Goal: Information Seeking & Learning: Learn about a topic

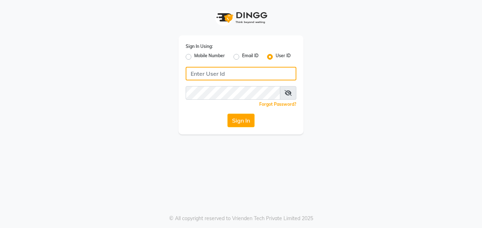
click at [218, 76] on input "Username" at bounding box center [241, 74] width 111 height 14
type input "pristinesalon"
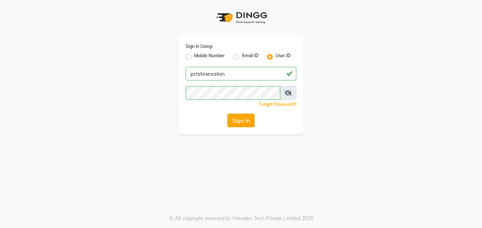
click at [243, 121] on button "Sign In" at bounding box center [241, 121] width 27 height 14
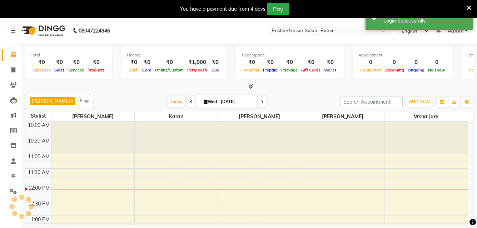
scroll to position [63, 0]
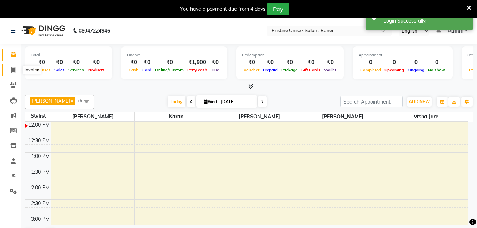
click at [13, 70] on icon at bounding box center [13, 69] width 4 height 5
select select "6610"
select select "service"
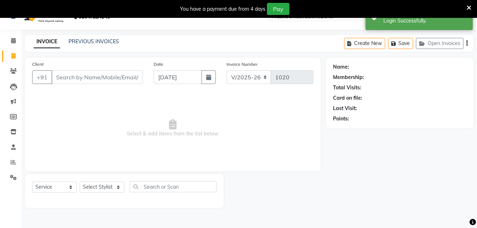
scroll to position [18, 0]
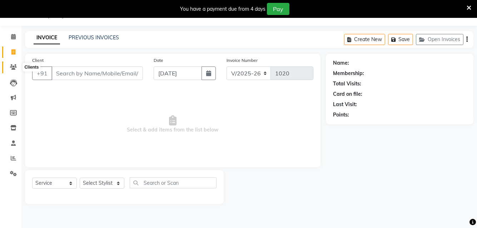
click at [14, 66] on icon at bounding box center [13, 66] width 7 height 5
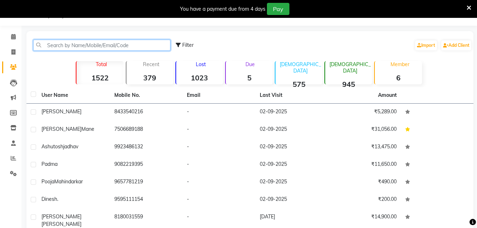
click at [74, 44] on input "text" at bounding box center [101, 45] width 137 height 11
paste input "7829279477"
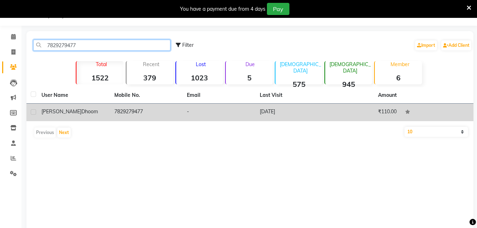
type input "7829279477"
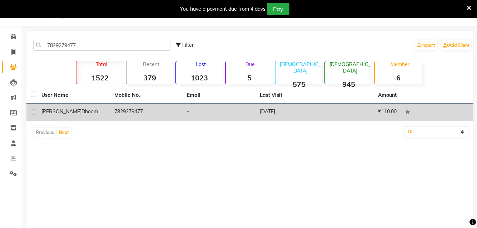
click at [68, 108] on div "[PERSON_NAME] dhoom" at bounding box center [73, 112] width 64 height 8
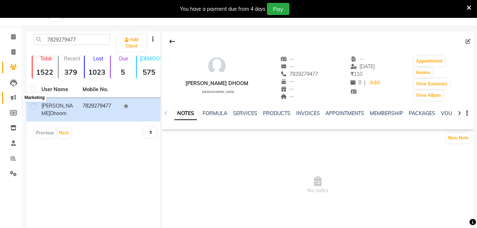
click at [14, 98] on icon at bounding box center [13, 97] width 5 height 5
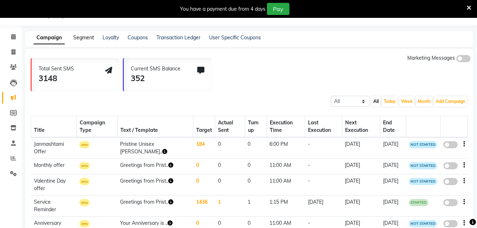
click at [76, 39] on link "Segment" at bounding box center [83, 37] width 21 height 6
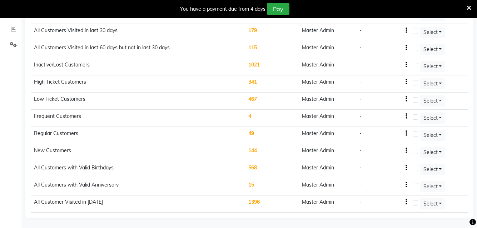
scroll to position [148, 0]
click at [84, 167] on td "All Customers with Valid Birthdays" at bounding box center [138, 168] width 215 height 17
click at [253, 166] on td "568" at bounding box center [272, 168] width 54 height 17
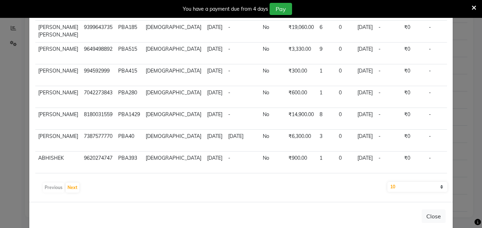
scroll to position [71, 0]
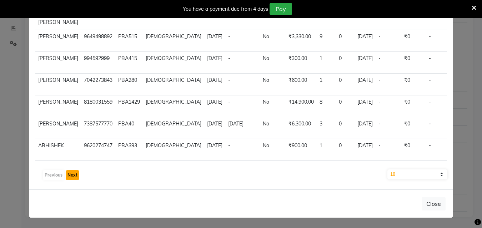
click at [72, 174] on button "Next" at bounding box center [73, 175] width 14 height 10
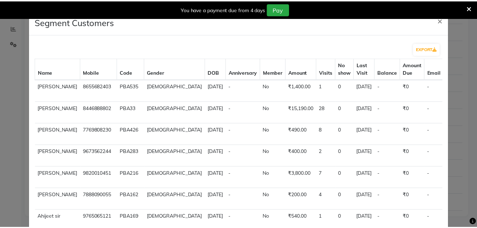
scroll to position [0, 0]
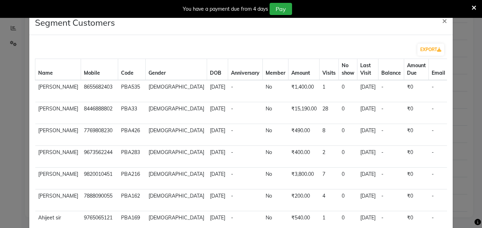
click at [8, 28] on ngb-modal-window "Segment Customers × EXPORT Name Mobile Code Gender DOB Anniversary Member Amoun…" at bounding box center [241, 114] width 482 height 228
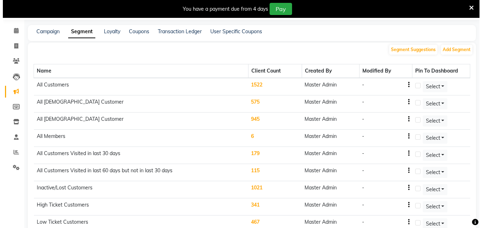
scroll to position [41, 0]
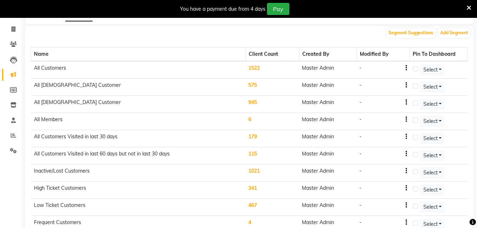
click at [254, 154] on td "115" at bounding box center [272, 155] width 54 height 17
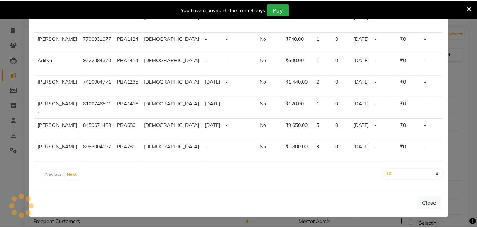
scroll to position [0, 0]
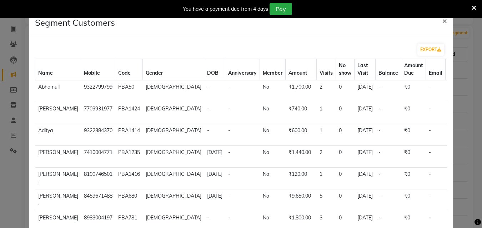
click at [21, 41] on ngb-modal-window "Segment Customers × EXPORT Name Mobile Code Gender DOB Anniversary Member Amoun…" at bounding box center [241, 114] width 482 height 228
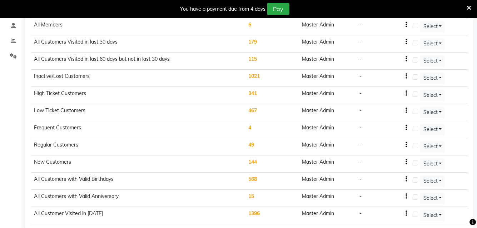
scroll to position [148, 0]
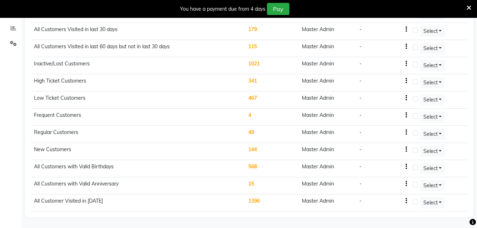
click at [256, 81] on td "341" at bounding box center [272, 82] width 54 height 17
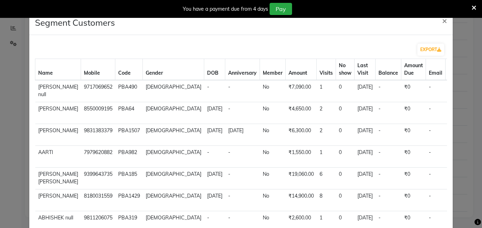
click at [11, 69] on ngb-modal-window "Segment Customers × EXPORT Name Mobile Code Gender DOB Anniversary Member Amoun…" at bounding box center [241, 114] width 482 height 228
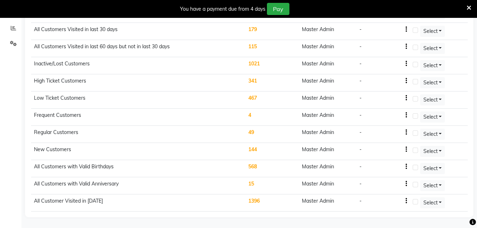
click at [92, 169] on td "All Customers with Valid Birthdays" at bounding box center [138, 168] width 215 height 17
click at [252, 164] on td "568" at bounding box center [272, 168] width 54 height 17
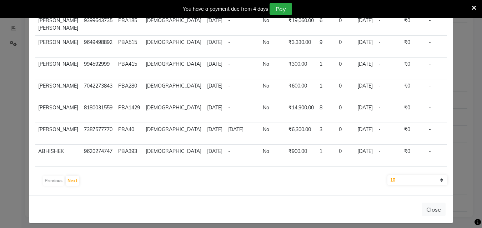
scroll to position [71, 0]
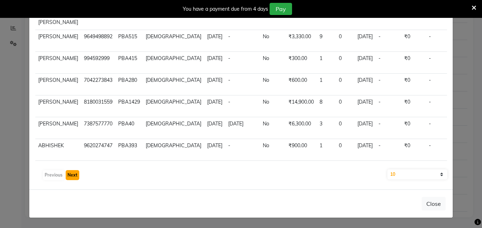
click at [73, 175] on button "Next" at bounding box center [73, 175] width 14 height 10
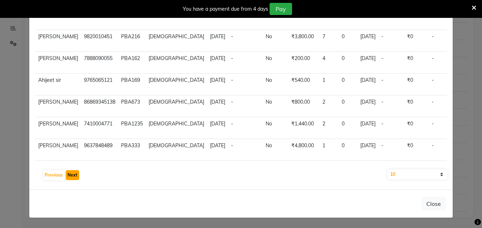
click at [68, 174] on button "Next" at bounding box center [73, 175] width 14 height 10
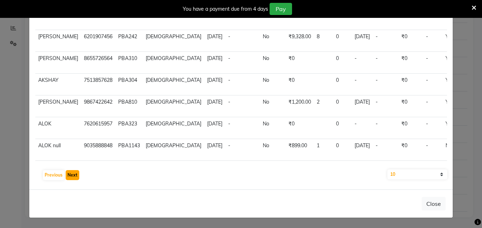
click at [68, 174] on button "Next" at bounding box center [73, 175] width 14 height 10
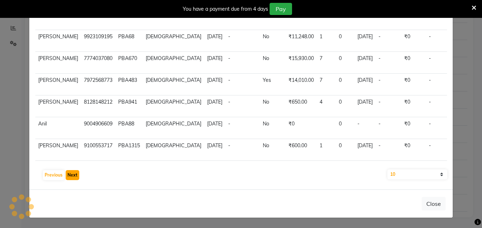
scroll to position [133, 0]
click at [68, 173] on button "Next" at bounding box center [73, 175] width 14 height 10
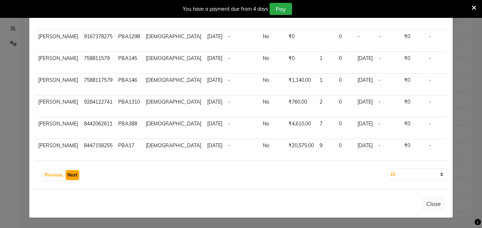
click at [68, 173] on button "Next" at bounding box center [73, 175] width 14 height 10
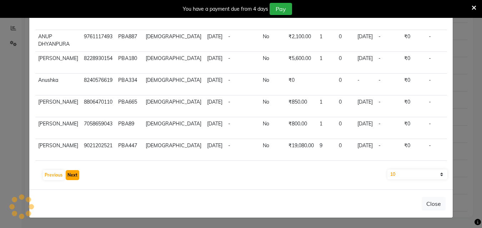
scroll to position [126, 0]
click at [68, 173] on button "Next" at bounding box center [73, 175] width 14 height 10
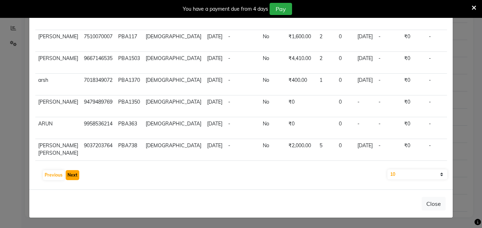
click at [68, 173] on button "Next" at bounding box center [73, 175] width 14 height 10
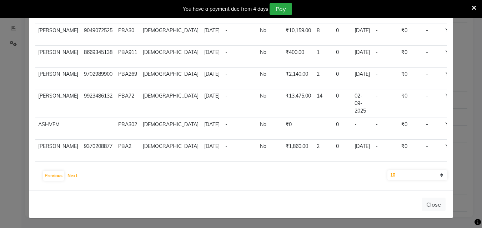
scroll to position [71, 0]
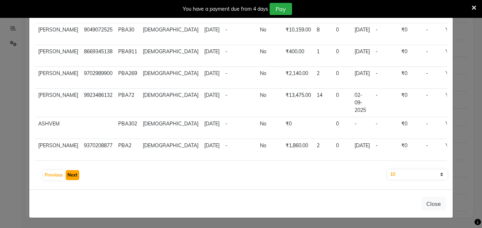
click at [69, 172] on button "Next" at bounding box center [73, 175] width 14 height 10
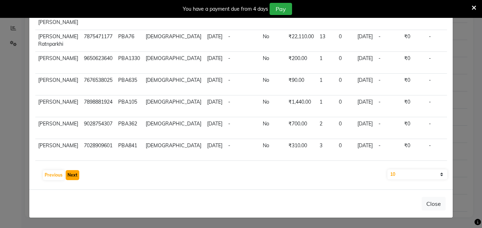
click at [69, 172] on button "Next" at bounding box center [73, 175] width 14 height 10
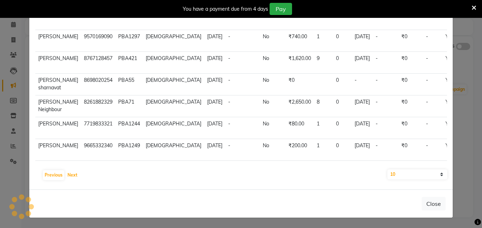
scroll to position [18, 0]
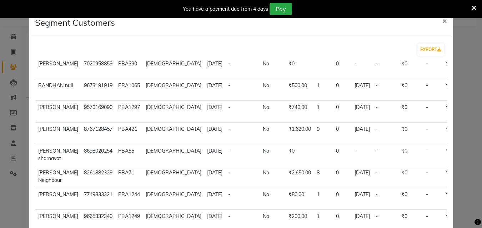
select select "service"
type input "1020"
select select "6610"
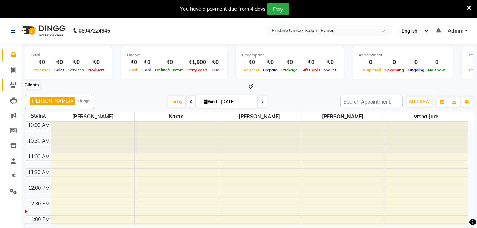
click at [16, 81] on span at bounding box center [13, 85] width 13 height 8
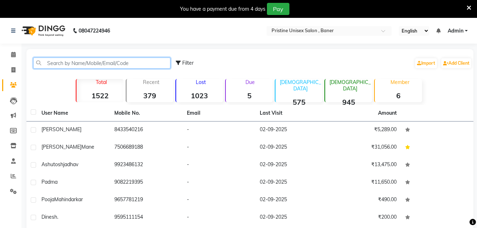
click at [58, 64] on input "text" at bounding box center [101, 63] width 137 height 11
paste input "7829279477"
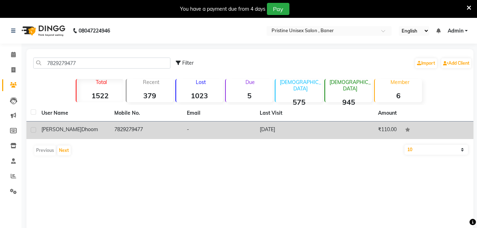
click at [50, 134] on td "[PERSON_NAME] dhoom" at bounding box center [73, 130] width 73 height 18
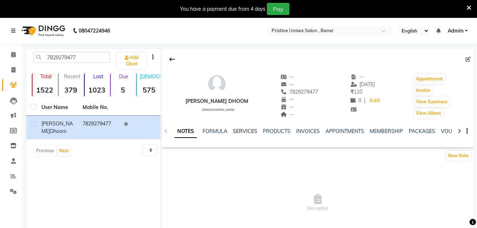
click at [249, 131] on link "SERVICES" at bounding box center [245, 131] width 24 height 6
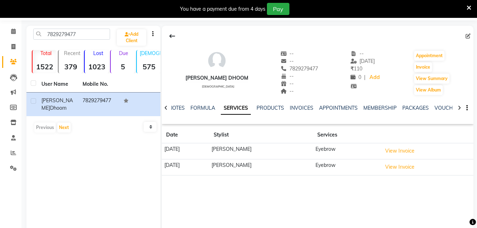
scroll to position [36, 0]
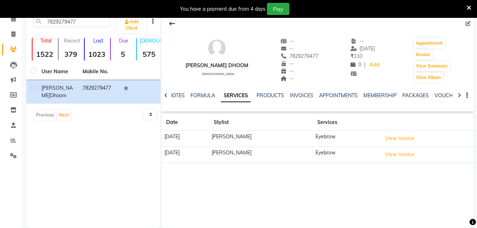
click at [81, 149] on div "7829279477 Add Client Total 1522 Recent 379 Lost 1023 Due 5 Male 575 Female 945…" at bounding box center [93, 120] width 134 height 214
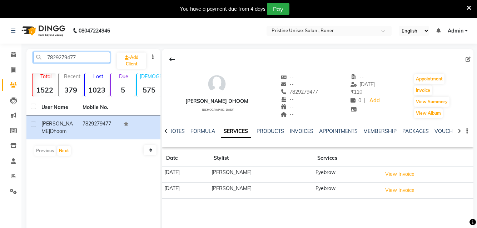
click at [91, 59] on input "7829279477" at bounding box center [71, 57] width 77 height 11
type input "7"
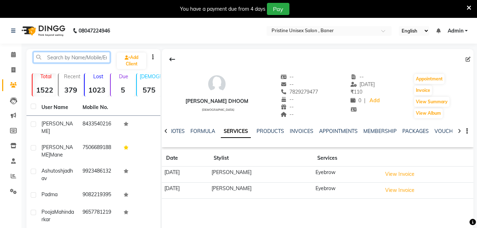
paste input "9766539310"
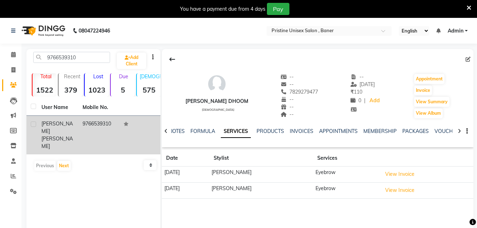
click at [78, 128] on td "Ravi Kumar" at bounding box center [57, 135] width 41 height 39
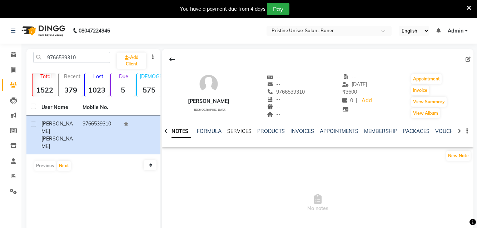
click at [239, 130] on link "SERVICES" at bounding box center [239, 131] width 24 height 6
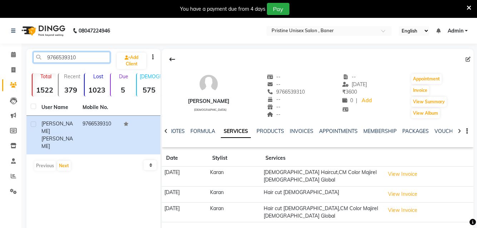
click at [83, 55] on input "9766539310" at bounding box center [71, 57] width 77 height 11
type input "9"
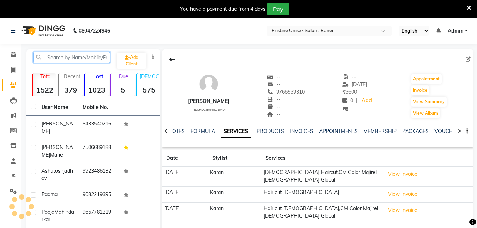
paste input "9130839839"
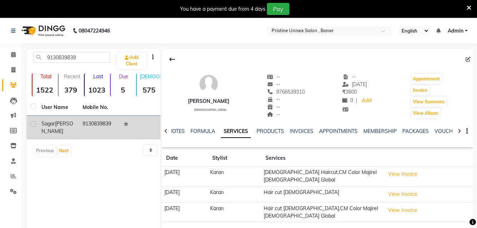
click at [63, 128] on td "Sagar Malkar" at bounding box center [57, 128] width 41 height 24
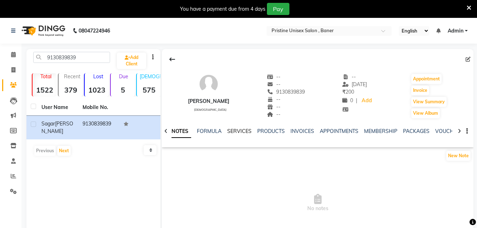
click at [245, 133] on link "SERVICES" at bounding box center [239, 131] width 24 height 6
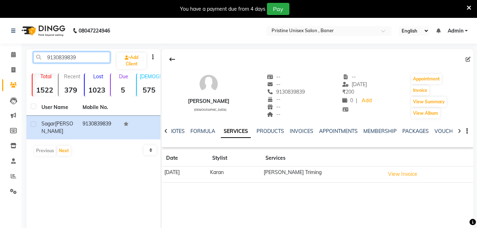
click at [93, 57] on input "9130839839" at bounding box center [71, 57] width 77 height 11
type input "9"
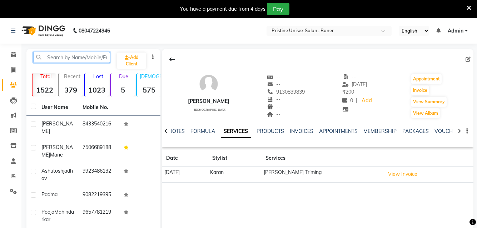
paste input "9767496224"
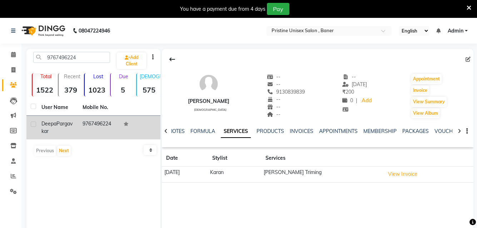
click at [48, 130] on span "Pargavkar" at bounding box center [56, 127] width 31 height 14
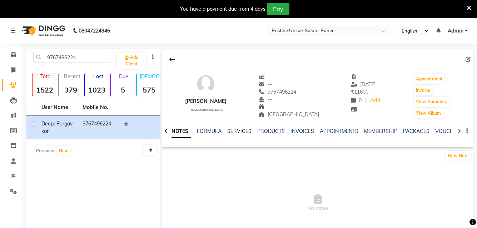
click at [233, 133] on link "SERVICES" at bounding box center [239, 131] width 24 height 6
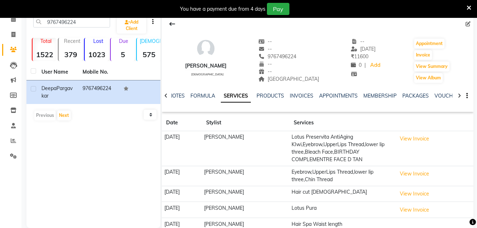
scroll to position [69, 0]
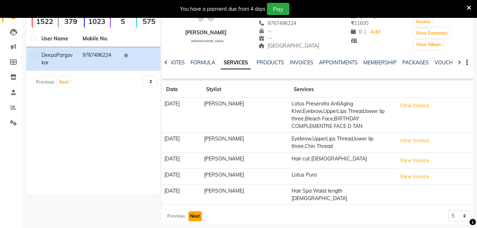
click at [196, 211] on button "Next" at bounding box center [195, 216] width 14 height 10
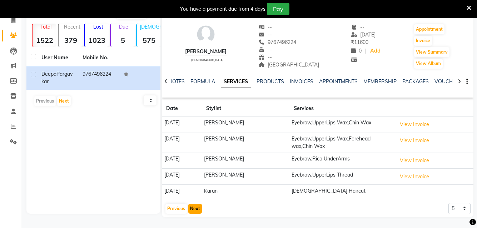
click at [196, 210] on button "Next" at bounding box center [195, 209] width 14 height 10
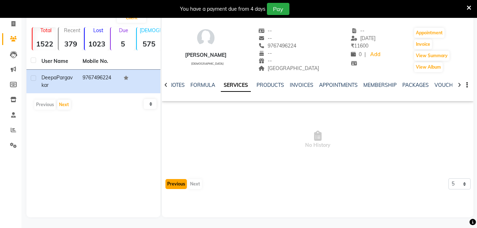
click at [177, 184] on button "Previous" at bounding box center [175, 184] width 21 height 10
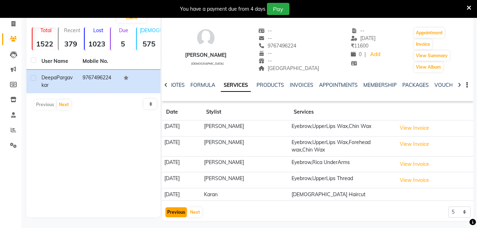
click at [176, 212] on button "Previous" at bounding box center [175, 212] width 21 height 10
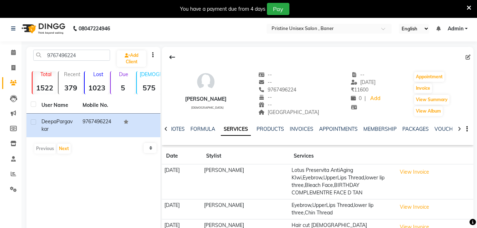
scroll to position [0, 0]
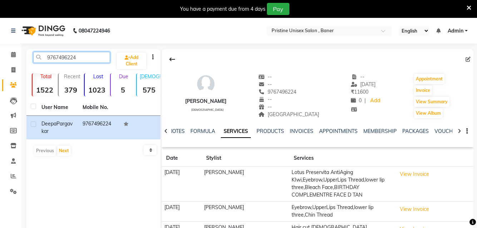
click at [102, 56] on input "9767496224" at bounding box center [71, 57] width 77 height 11
type input "9"
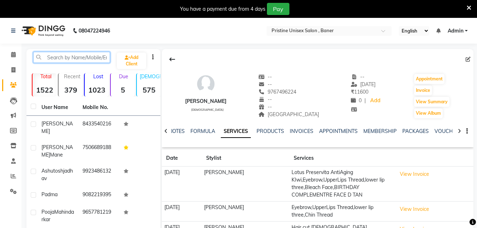
paste input "7057667268"
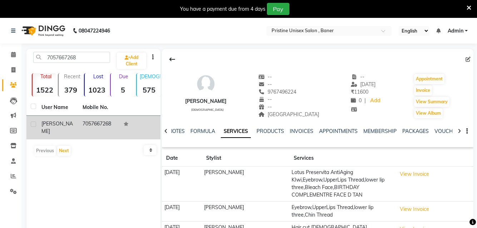
click at [86, 124] on td "7057667268" at bounding box center [98, 128] width 41 height 24
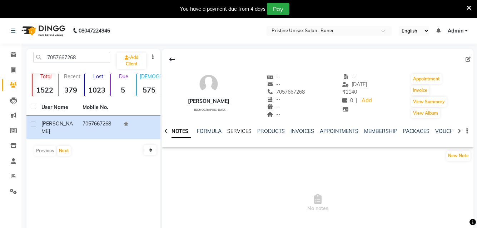
click at [245, 130] on link "SERVICES" at bounding box center [239, 131] width 24 height 6
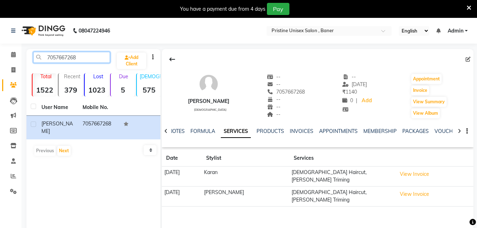
click at [93, 58] on input "7057667268" at bounding box center [71, 57] width 77 height 11
type input "7"
paste input "8956240164"
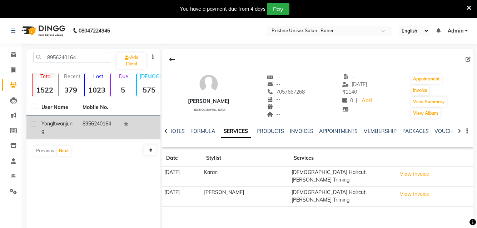
click at [59, 129] on div "Yongltwan jung" at bounding box center [57, 127] width 33 height 15
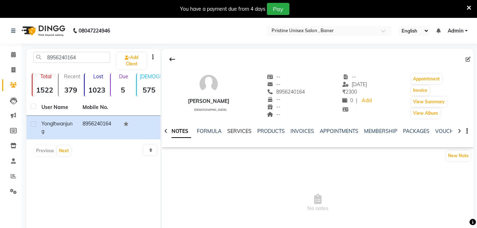
click at [237, 129] on link "SERVICES" at bounding box center [239, 131] width 24 height 6
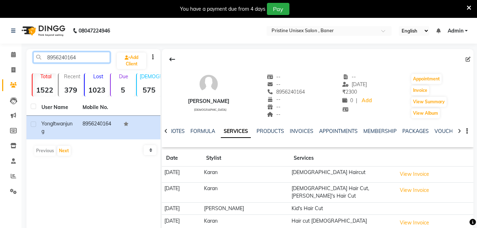
click at [87, 59] on input "8956240164" at bounding box center [71, 57] width 77 height 11
type input "8"
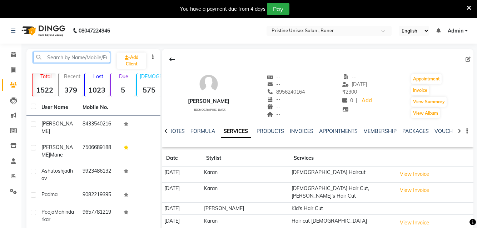
paste input "8541029864"
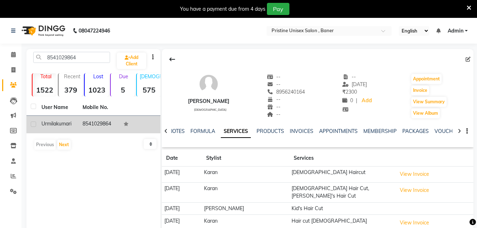
click at [54, 126] on span "Urmila" at bounding box center [48, 123] width 15 height 6
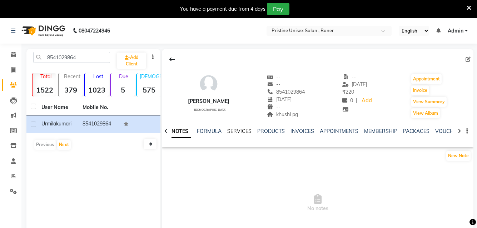
click at [230, 133] on link "SERVICES" at bounding box center [239, 131] width 24 height 6
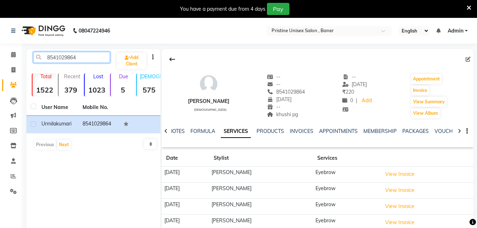
click at [83, 57] on input "8541029864" at bounding box center [71, 57] width 77 height 11
type input "8"
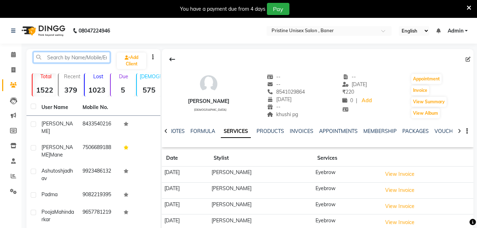
paste input "9403660985"
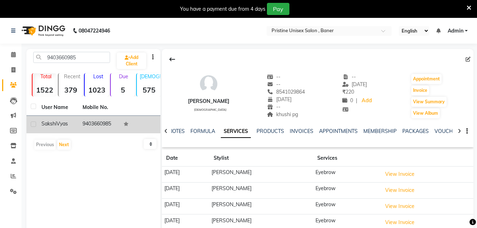
click at [83, 126] on td "9403660985" at bounding box center [98, 125] width 41 height 18
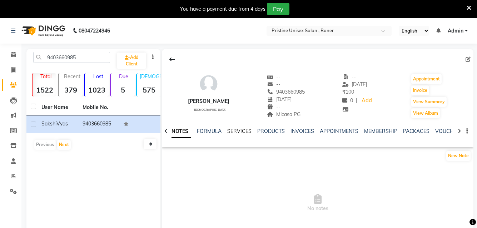
click at [237, 130] on link "SERVICES" at bounding box center [239, 131] width 24 height 6
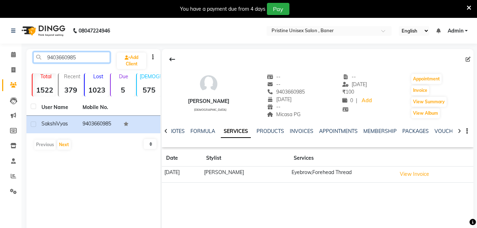
click at [95, 60] on input "9403660985" at bounding box center [71, 57] width 77 height 11
type input "9"
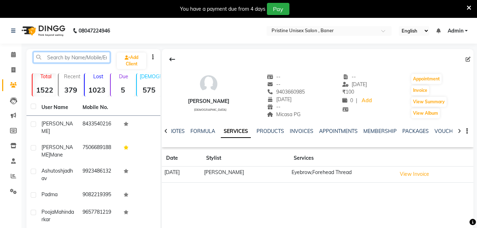
paste input "7304664574"
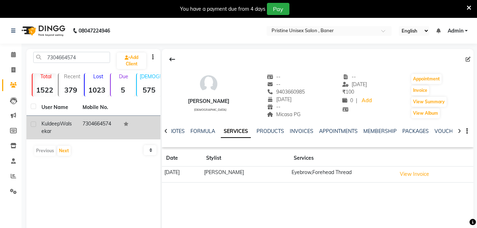
click at [59, 134] on span "Walsekar" at bounding box center [56, 127] width 30 height 14
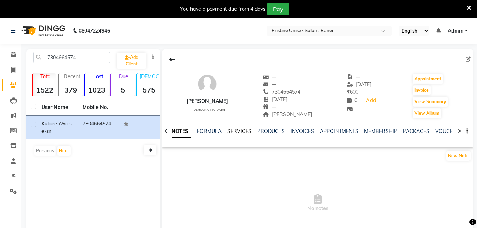
click at [232, 131] on link "SERVICES" at bounding box center [239, 131] width 24 height 6
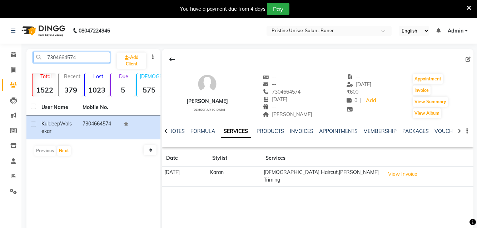
click at [96, 53] on input "7304664574" at bounding box center [71, 57] width 77 height 11
type input "7"
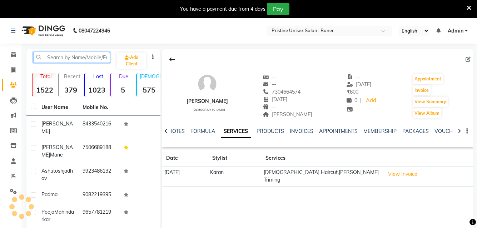
paste input "6203930556"
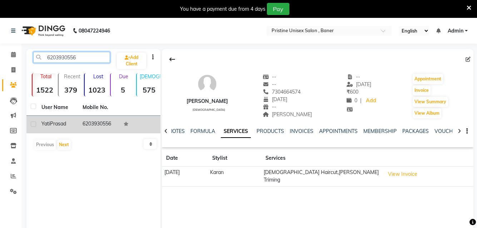
type input "6203930556"
click at [80, 120] on td "6203930556" at bounding box center [98, 125] width 41 height 18
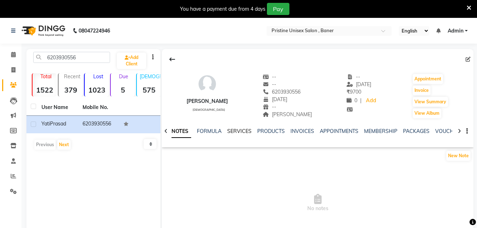
click at [229, 132] on link "SERVICES" at bounding box center [239, 131] width 24 height 6
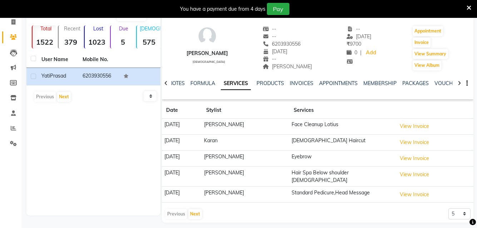
scroll to position [49, 0]
